Goal: Task Accomplishment & Management: Manage account settings

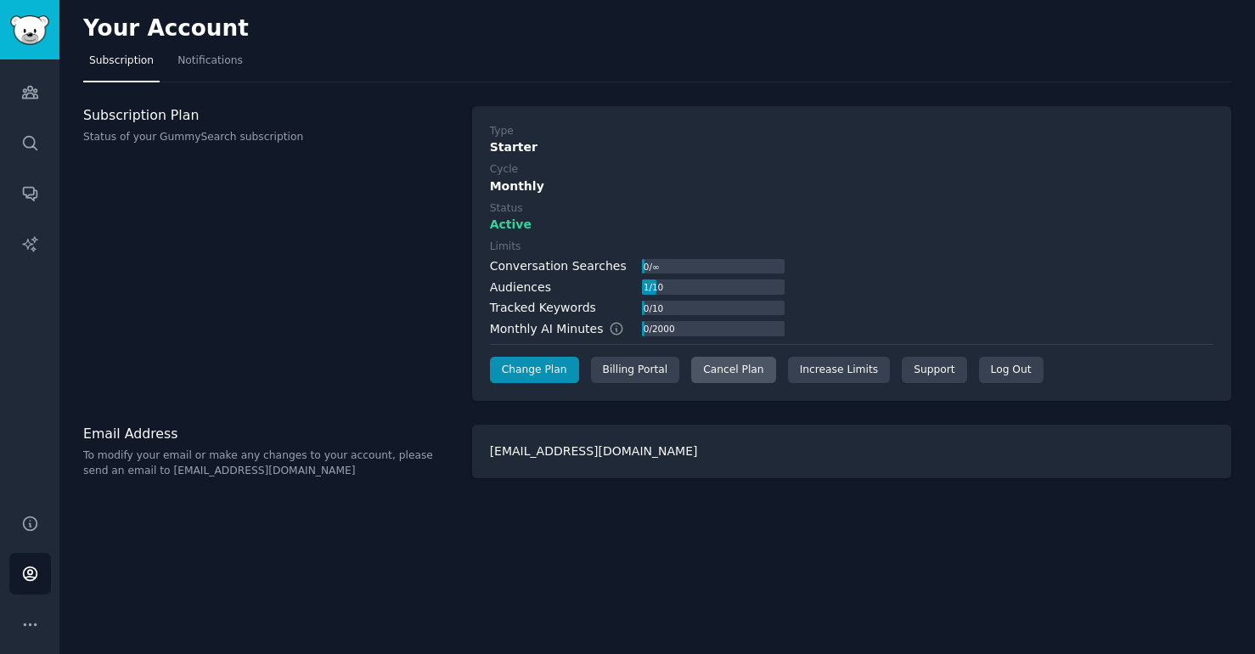
click at [739, 363] on div "Cancel Plan" at bounding box center [733, 370] width 84 height 27
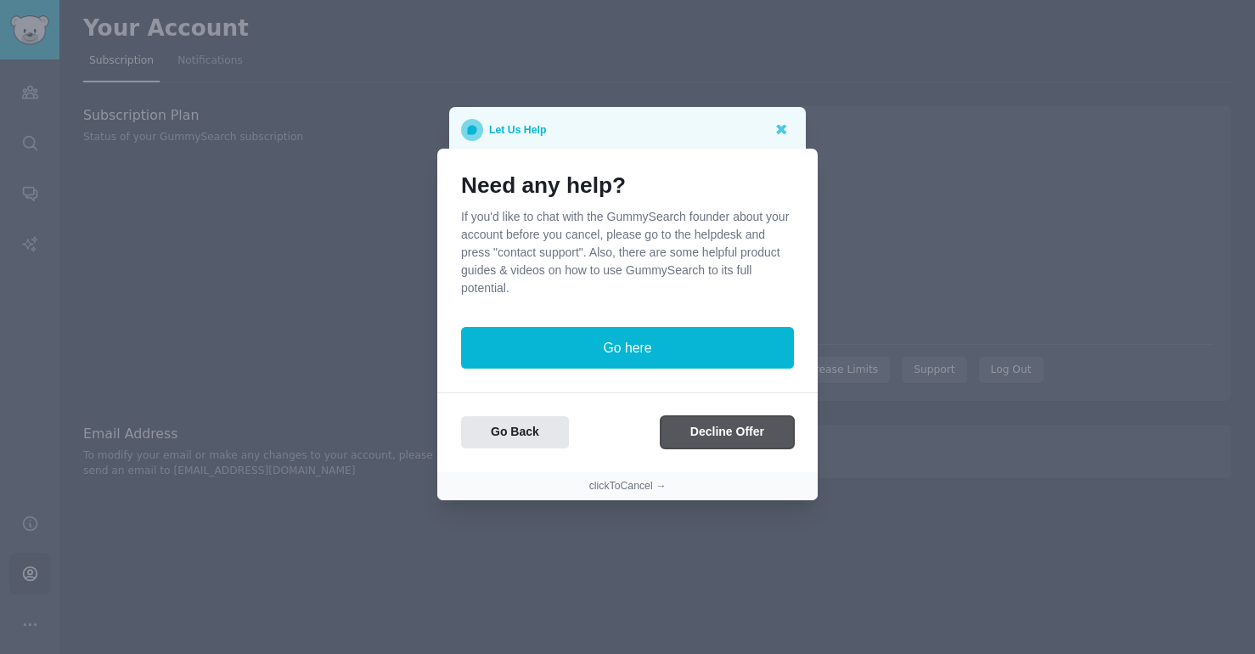
click at [717, 430] on button "Decline Offer" at bounding box center [726, 432] width 133 height 33
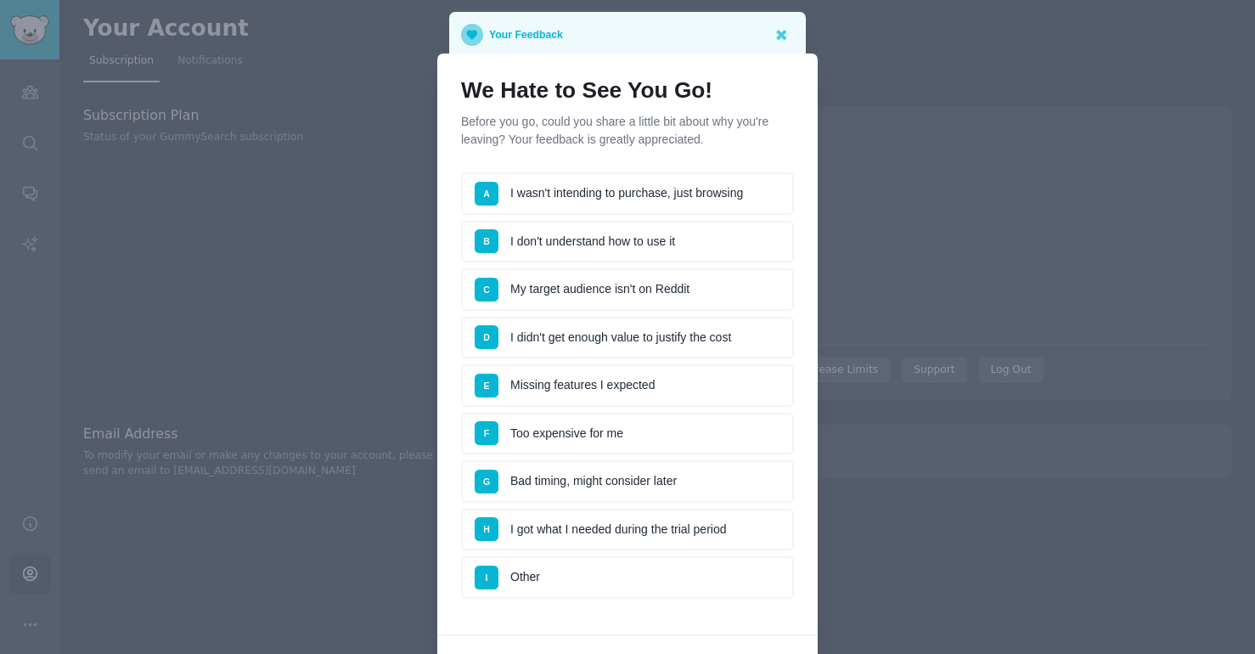
scroll to position [146, 0]
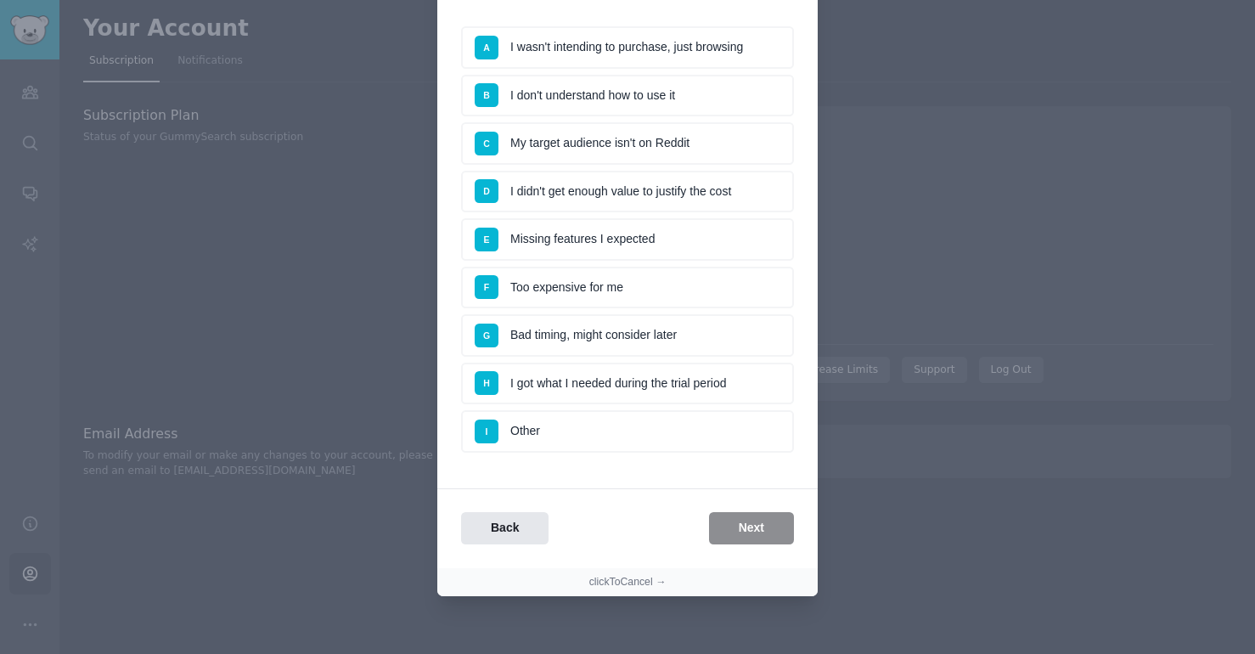
click at [644, 438] on li "I Other" at bounding box center [627, 431] width 333 height 42
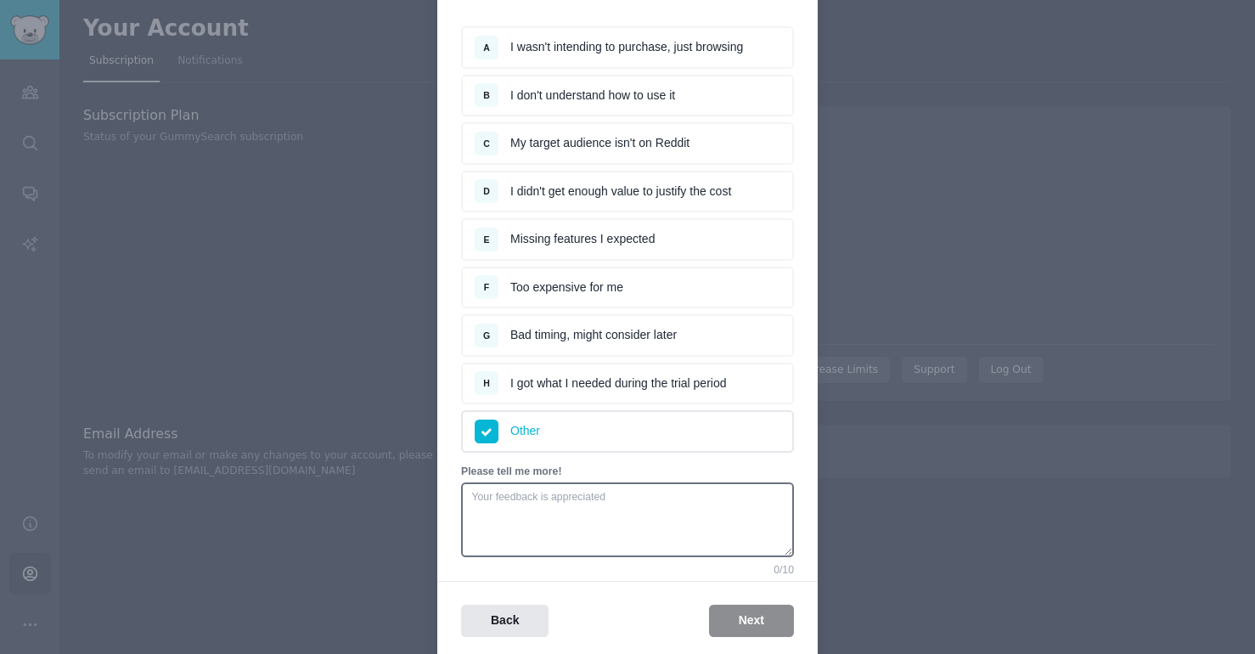
click at [731, 615] on div "Back Next" at bounding box center [627, 620] width 380 height 33
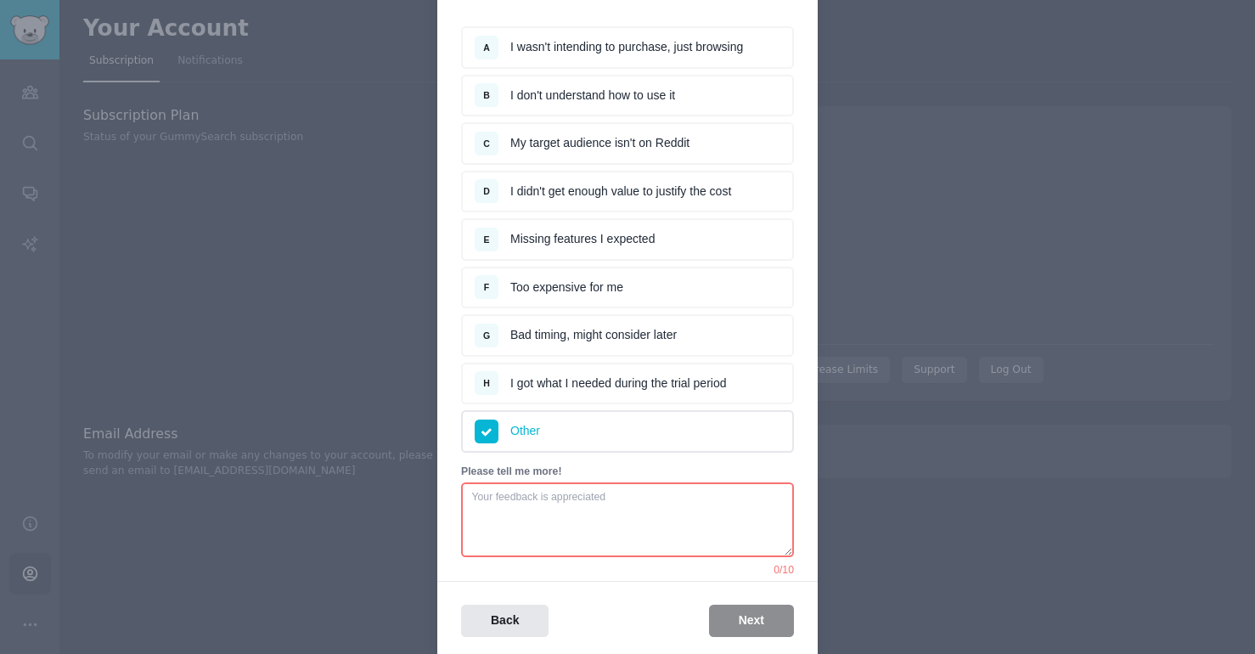
click at [658, 394] on li "H I got what I needed during the trial period" at bounding box center [627, 383] width 333 height 42
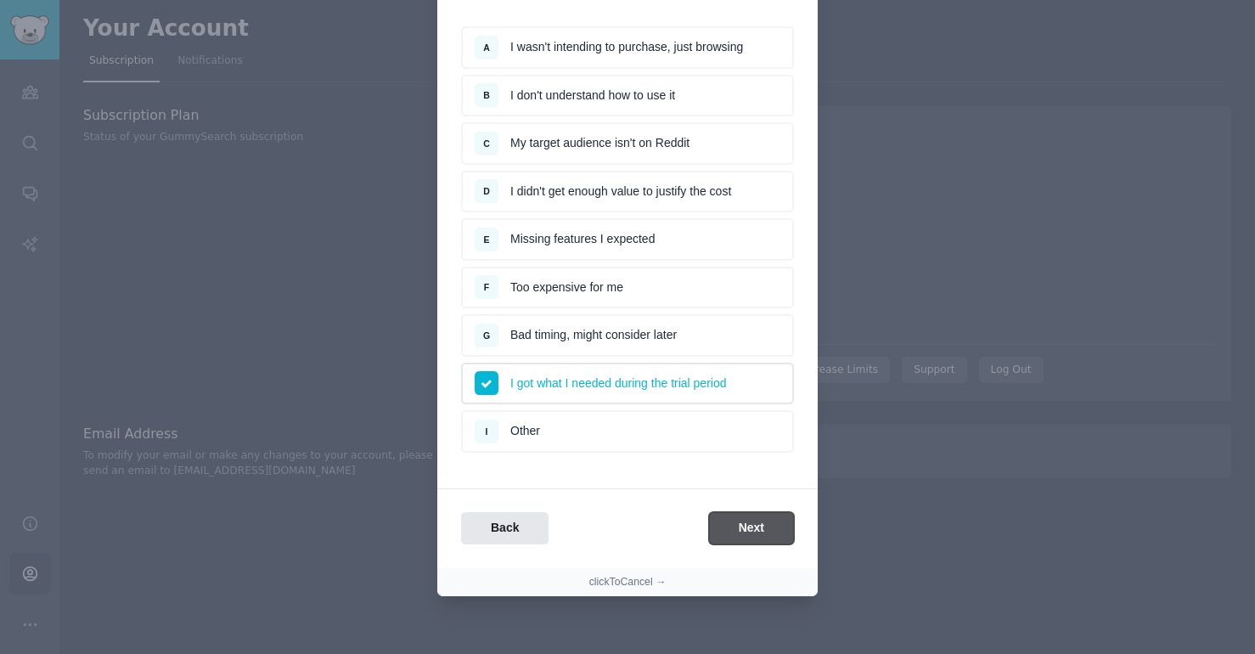
click at [765, 531] on button "Next" at bounding box center [751, 528] width 85 height 33
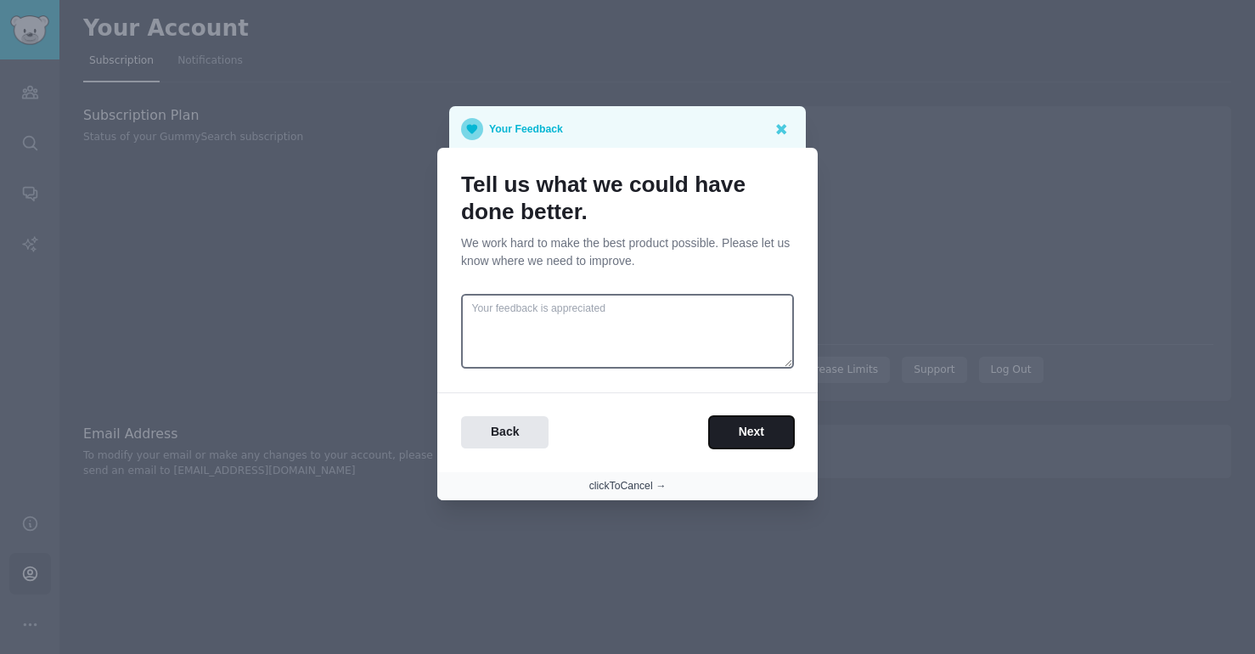
scroll to position [0, 0]
click at [757, 419] on button "Next" at bounding box center [751, 432] width 85 height 33
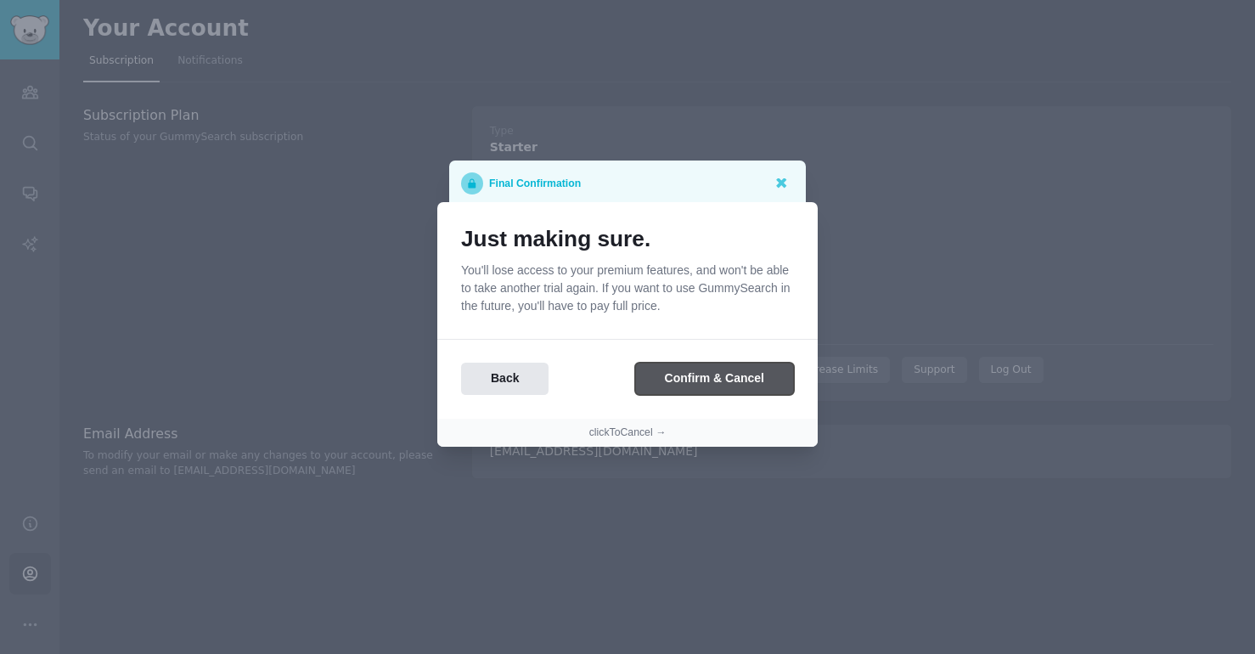
click at [705, 378] on button "Confirm & Cancel" at bounding box center [714, 378] width 159 height 33
